Goal: Task Accomplishment & Management: Use online tool/utility

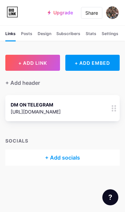
click at [20, 62] on span "+ ADD LINK" at bounding box center [32, 63] width 29 height 6
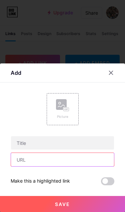
click at [35, 160] on input "text" at bounding box center [62, 159] width 103 height 13
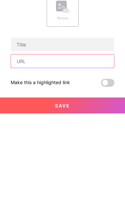
scroll to position [8, 0]
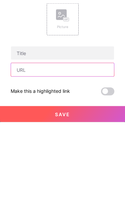
click at [30, 153] on input "text" at bounding box center [62, 159] width 103 height 13
paste input "[URL][DOMAIN_NAME]"
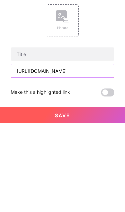
type input "[URL][DOMAIN_NAME]"
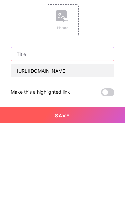
click at [29, 136] on input "text" at bounding box center [62, 142] width 103 height 13
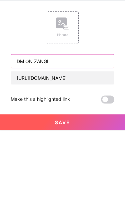
type input "DM ON ZANGI"
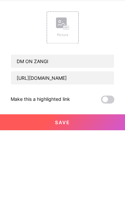
scroll to position [27, 0]
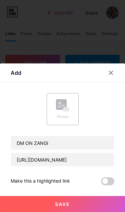
click at [60, 205] on span "Save" at bounding box center [62, 204] width 15 height 6
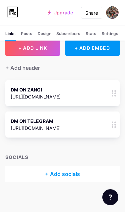
scroll to position [0, 0]
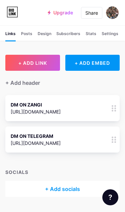
click at [31, 64] on span "+ ADD LINK" at bounding box center [32, 63] width 29 height 6
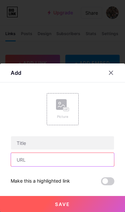
click at [40, 163] on input "text" at bounding box center [62, 159] width 103 height 13
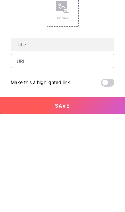
scroll to position [8, 0]
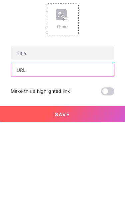
click at [46, 153] on input "text" at bounding box center [62, 159] width 103 height 13
paste input "[URL][DOMAIN_NAME]"
type input "[URL][DOMAIN_NAME]"
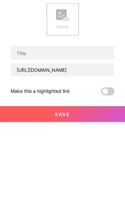
click at [39, 136] on input "text" at bounding box center [62, 142] width 103 height 13
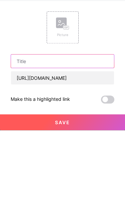
type input "D"
type input "DM ON DISCORD"
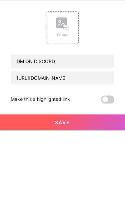
click at [37, 196] on button "Save" at bounding box center [62, 204] width 125 height 16
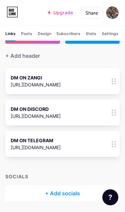
scroll to position [0, 0]
